Goal: Task Accomplishment & Management: Complete application form

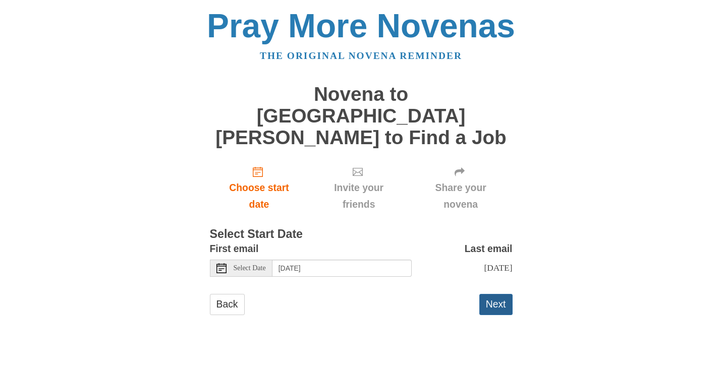
click at [487, 294] on button "Next" at bounding box center [495, 304] width 33 height 21
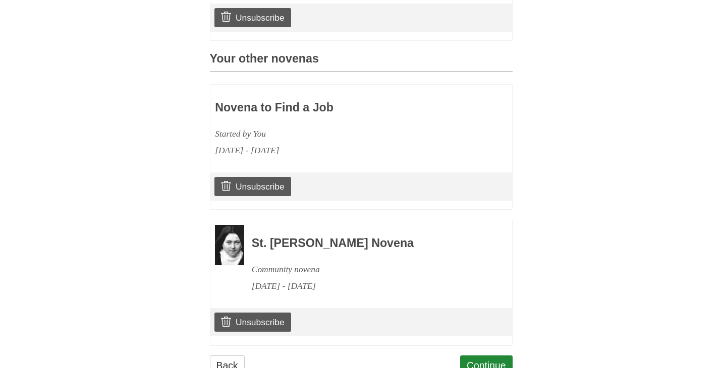
scroll to position [457, 0]
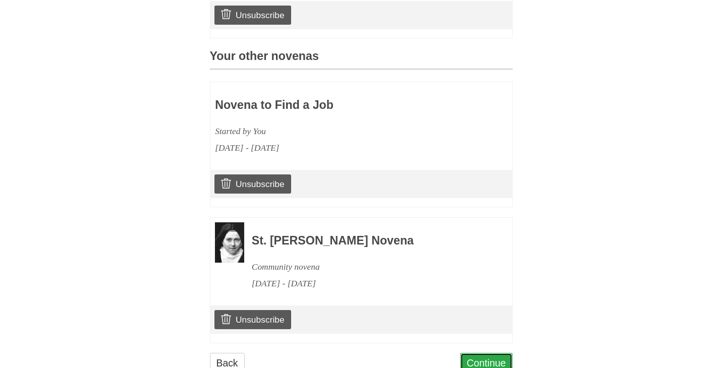
click at [482, 353] on link "Continue" at bounding box center [486, 363] width 52 height 21
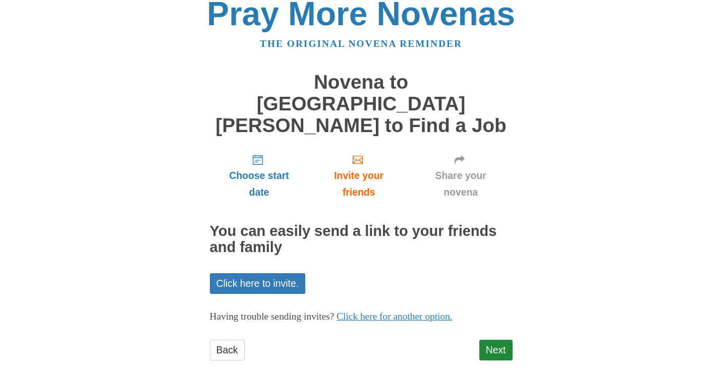
scroll to position [10, 0]
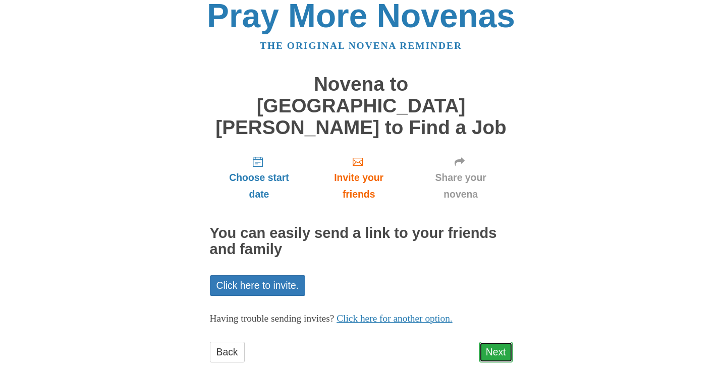
click at [494, 342] on link "Next" at bounding box center [495, 352] width 33 height 21
